Goal: Task Accomplishment & Management: Use online tool/utility

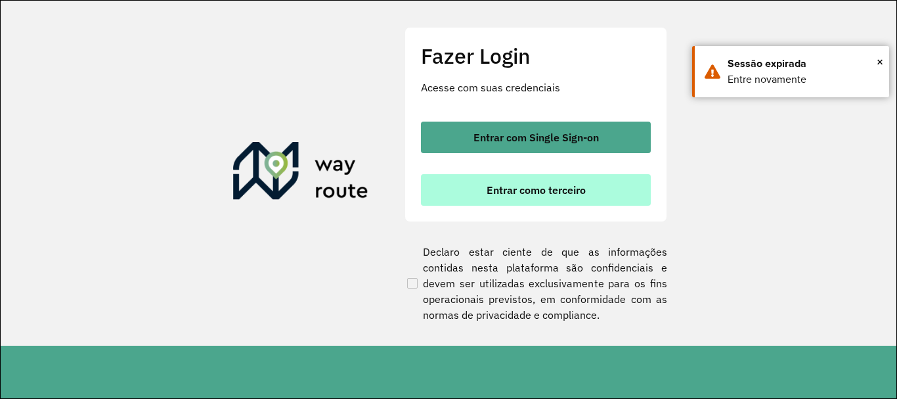
click at [518, 187] on span "Entrar como terceiro" at bounding box center [536, 190] width 99 height 11
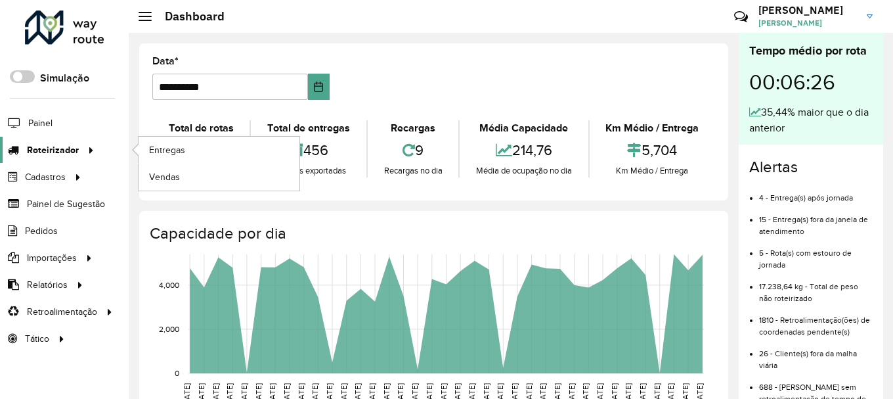
click at [79, 152] on div at bounding box center [89, 150] width 20 height 14
click at [161, 151] on span "Entregas" at bounding box center [167, 150] width 37 height 14
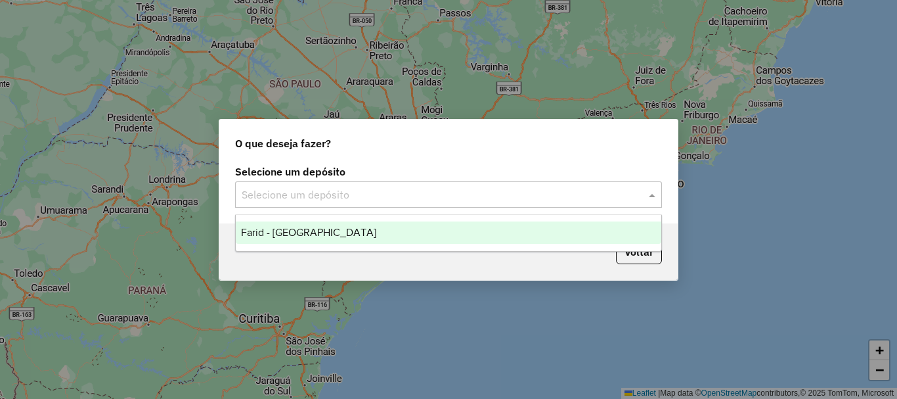
click at [409, 190] on input "text" at bounding box center [435, 195] width 387 height 16
click at [330, 238] on div "Farid - [GEOGRAPHIC_DATA]" at bounding box center [449, 232] width 426 height 22
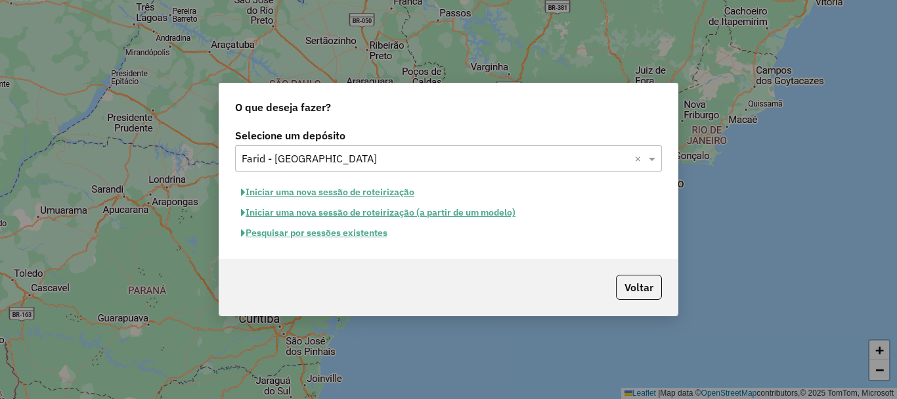
click at [359, 236] on button "Pesquisar por sessões existentes" at bounding box center [314, 233] width 158 height 20
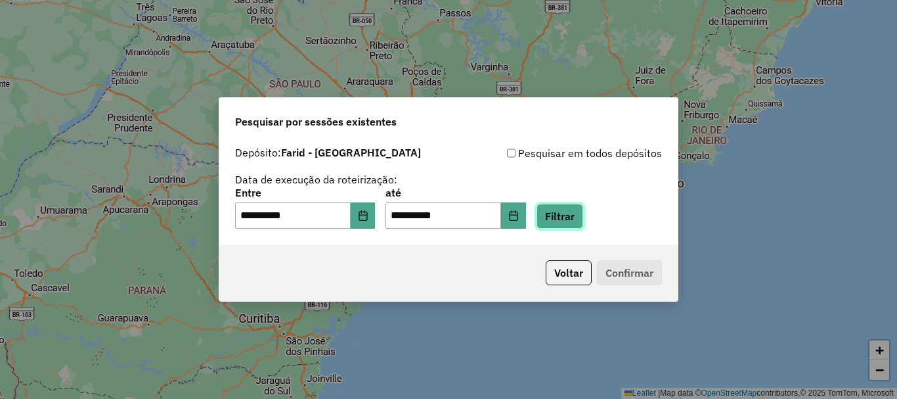
click at [583, 211] on button "Filtrar" at bounding box center [560, 216] width 47 height 25
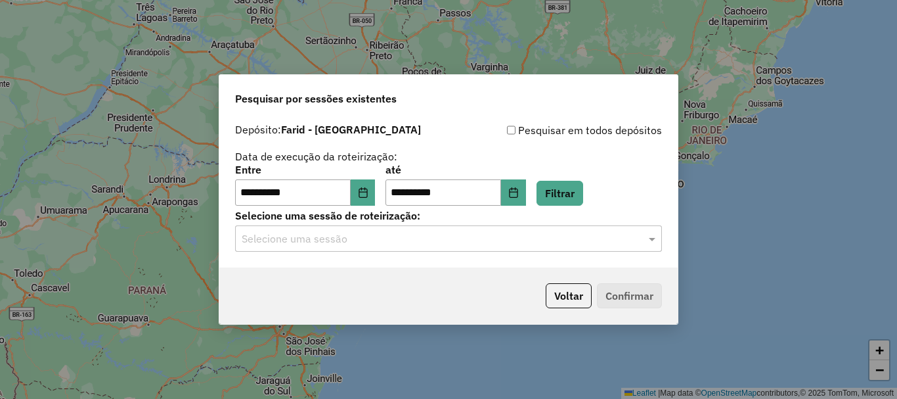
click at [414, 241] on input "text" at bounding box center [435, 239] width 387 height 16
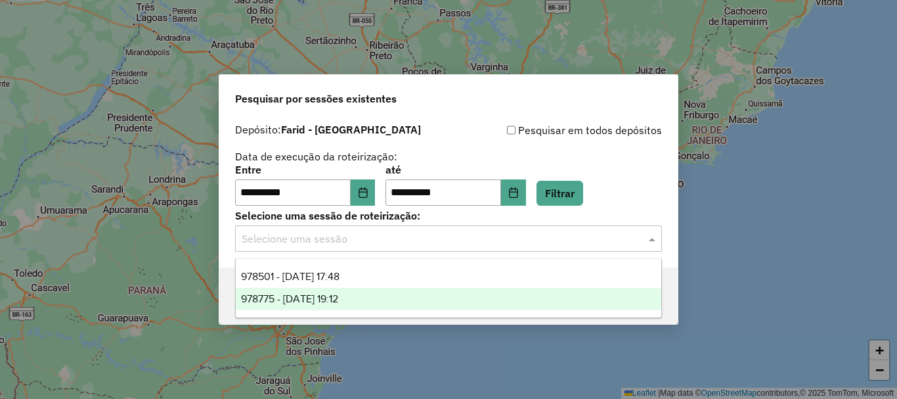
click at [370, 294] on div "978775 - [DATE] 19:12" at bounding box center [449, 299] width 426 height 22
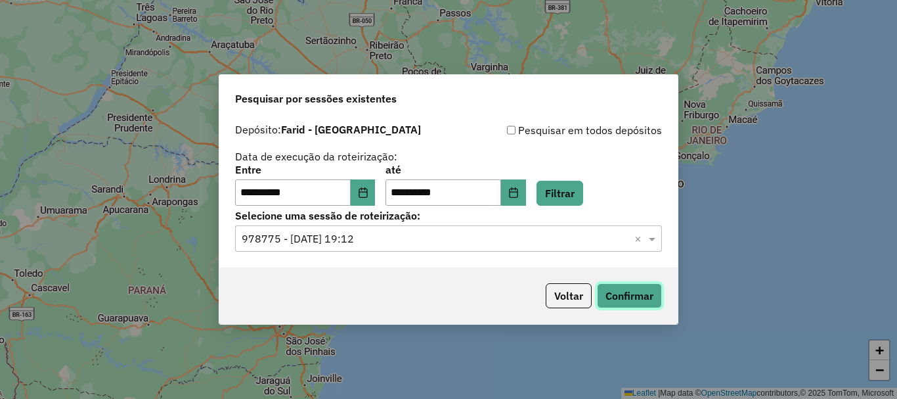
click at [624, 290] on button "Confirmar" at bounding box center [629, 295] width 65 height 25
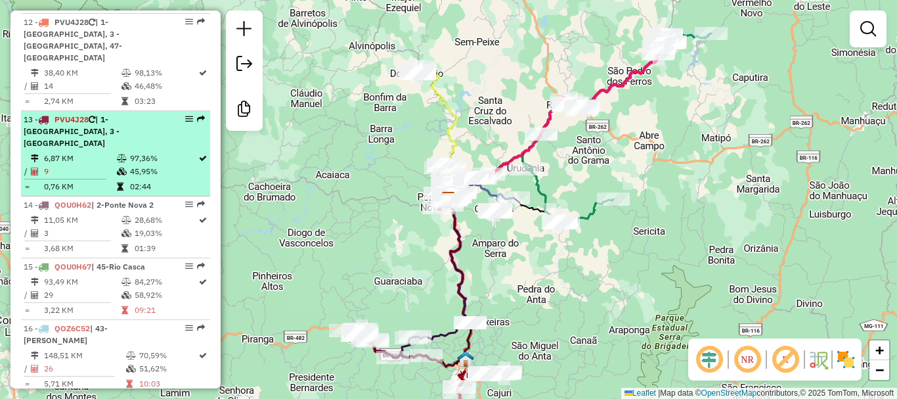
scroll to position [1314, 0]
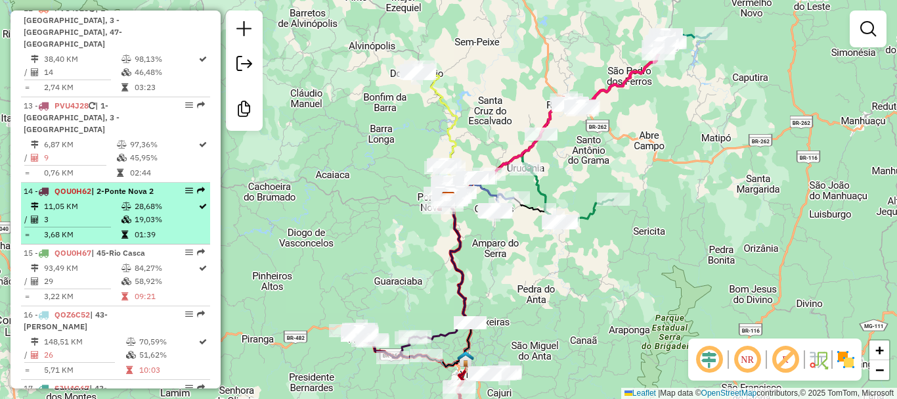
click at [79, 200] on td "11,05 KM" at bounding box center [81, 206] width 77 height 13
select select "**********"
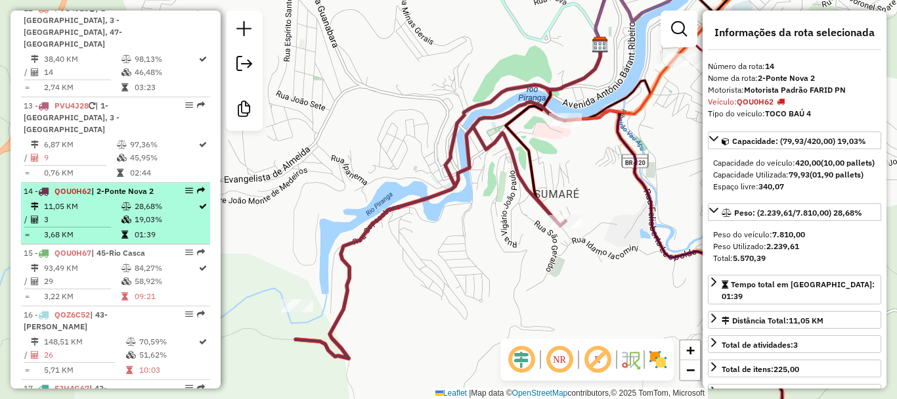
drag, startPoint x: 180, startPoint y: 131, endPoint x: 141, endPoint y: 135, distance: 38.9
click at [141, 186] on span "| 2-Ponte Nova 2" at bounding box center [122, 191] width 62 height 10
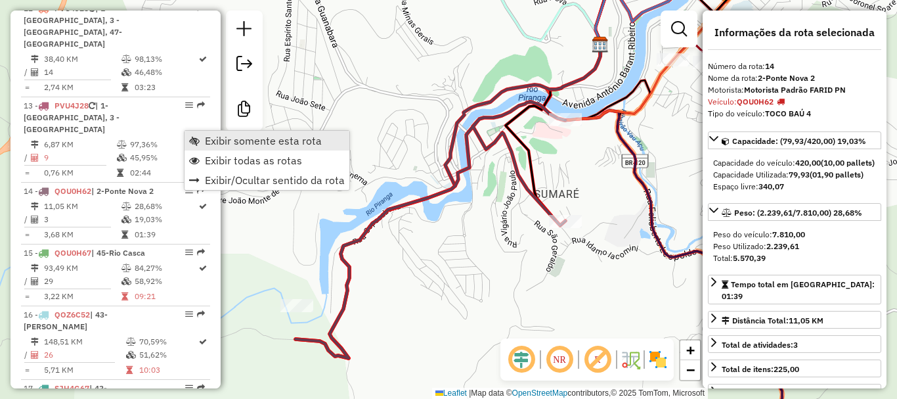
click at [217, 142] on span "Exibir somente esta rota" at bounding box center [263, 140] width 117 height 11
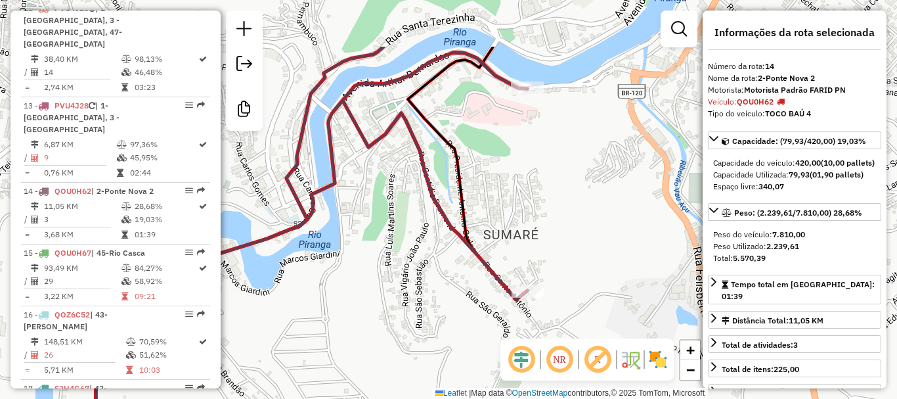
drag, startPoint x: 359, startPoint y: 143, endPoint x: 416, endPoint y: 229, distance: 103.5
click at [416, 229] on div "Janela de atendimento Grade de atendimento Capacidade Transportadoras Veículos …" at bounding box center [448, 199] width 897 height 399
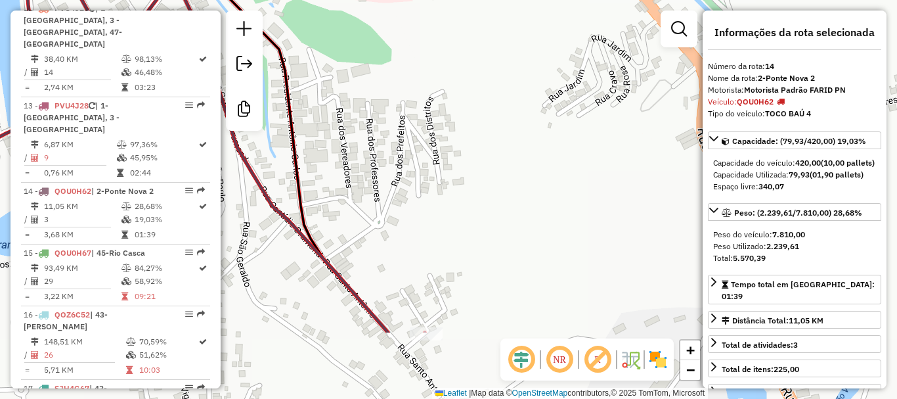
drag, startPoint x: 539, startPoint y: 290, endPoint x: 476, endPoint y: 184, distance: 123.1
click at [476, 184] on div "Janela de atendimento Grade de atendimento Capacidade Transportadoras Veículos …" at bounding box center [448, 199] width 897 height 399
